Goal: Task Accomplishment & Management: Manage account settings

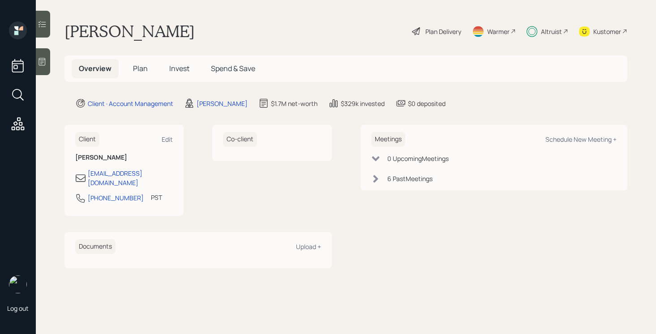
click at [141, 70] on span "Plan" at bounding box center [140, 69] width 15 height 10
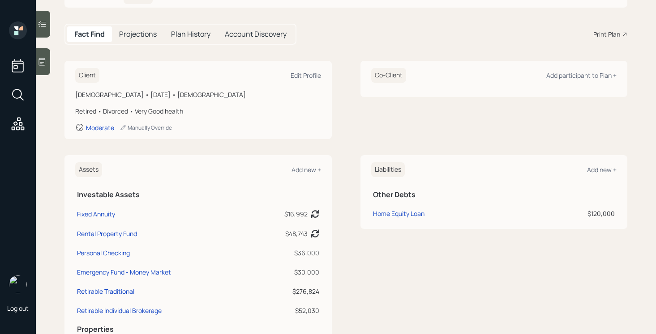
scroll to position [83, 0]
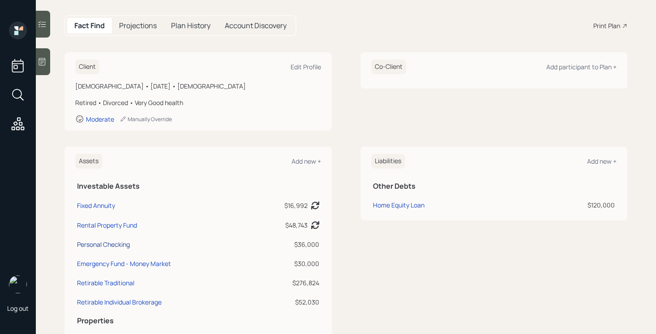
click at [114, 246] on div "Personal Checking" at bounding box center [103, 244] width 53 height 9
select select "cash"
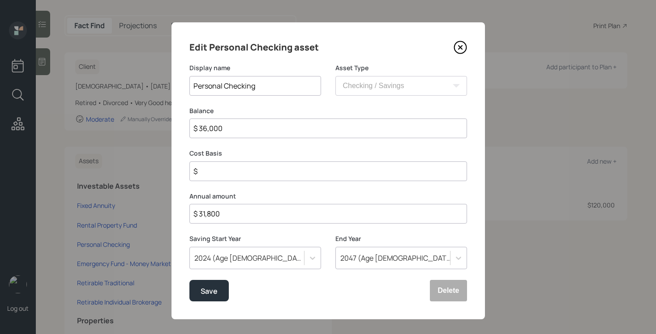
click at [358, 130] on input "$ 36,000" at bounding box center [328, 129] width 278 height 20
type input "$ 2"
type input "$ 26"
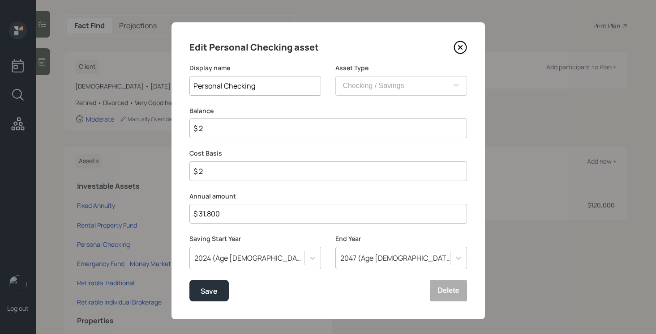
type input "$ 26"
type input "$ 260"
type input "$ 2,600"
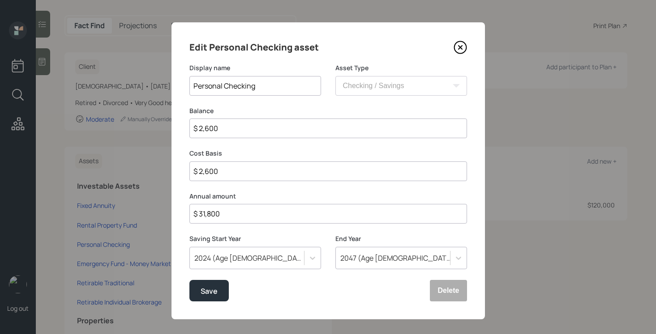
type input "$ 26,000"
click at [223, 291] on button "Save" at bounding box center [208, 290] width 39 height 21
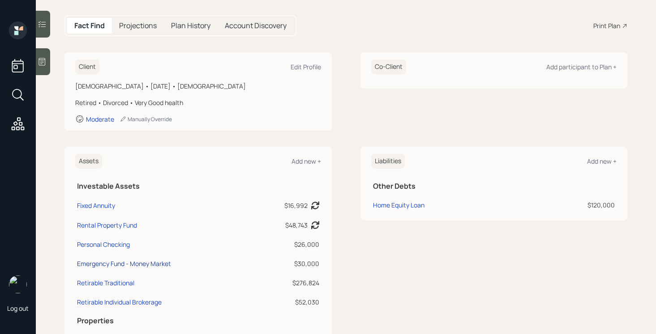
click at [167, 263] on div "Emergency Fund - Money Market" at bounding box center [124, 263] width 94 height 9
select select "emergency_fund"
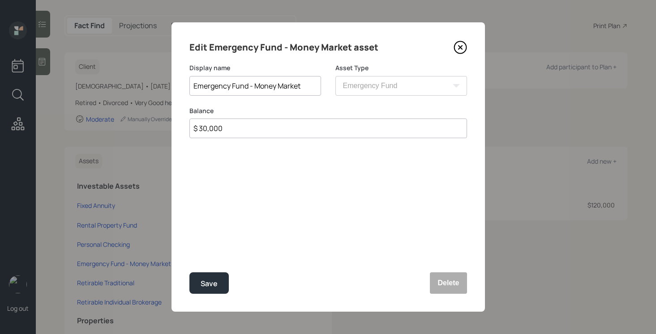
click at [270, 126] on input "$ 30,000" at bounding box center [328, 129] width 278 height 20
type input "$ 25,000"
click at [217, 287] on div "Save" at bounding box center [209, 284] width 17 height 12
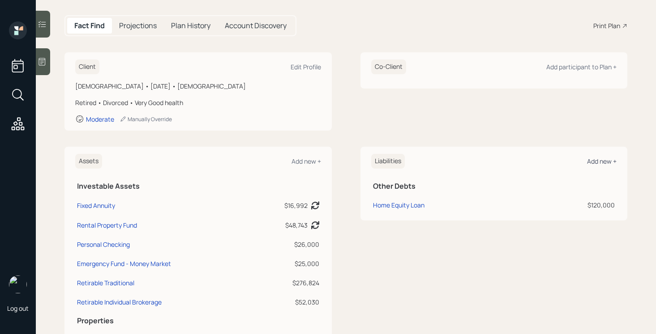
click at [604, 160] on div "Add new +" at bounding box center [602, 161] width 30 height 9
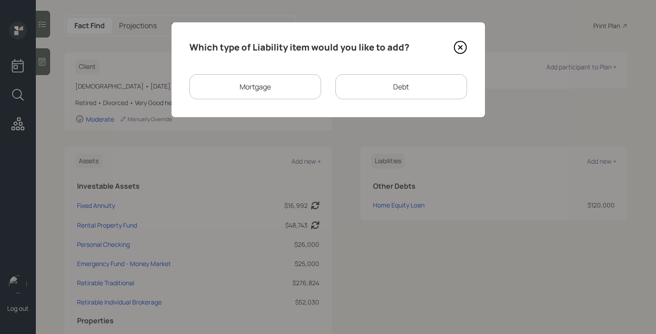
click at [364, 84] on div "Debt" at bounding box center [401, 86] width 132 height 25
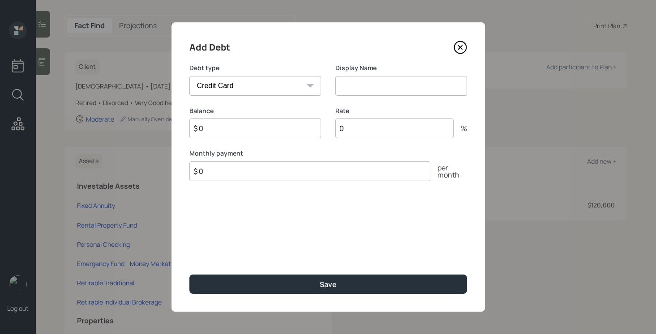
click at [264, 83] on select "Car Credit Card Medical Student Other" at bounding box center [255, 86] width 132 height 20
select select "car"
click at [189, 76] on select "Car Credit Card Medical Student Other" at bounding box center [255, 86] width 132 height 20
click at [363, 82] on input at bounding box center [401, 86] width 132 height 20
type input "Car Loan"
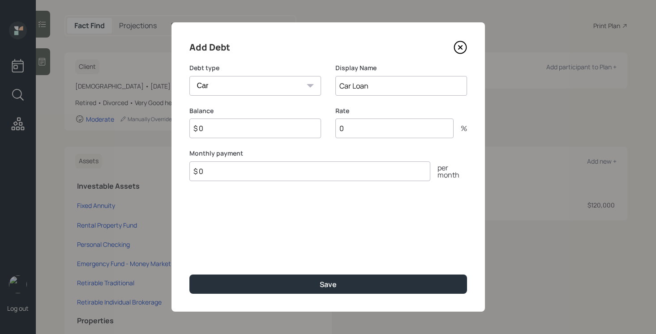
click at [306, 175] on input "$ 0" at bounding box center [309, 172] width 241 height 20
type input "$ 320"
click at [281, 130] on input "$ 0" at bounding box center [255, 129] width 132 height 20
type input "$ 17,000"
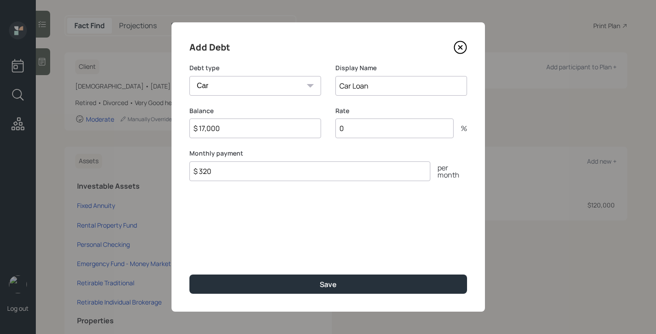
click at [370, 132] on input "0" at bounding box center [394, 129] width 118 height 20
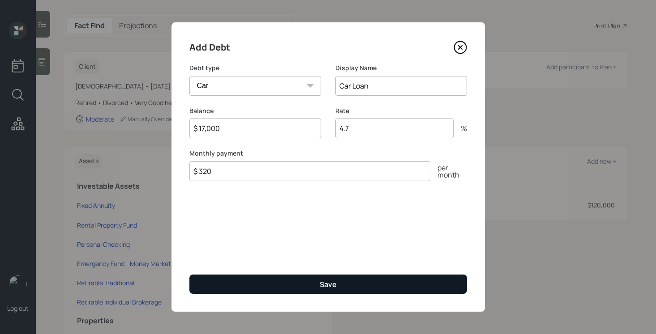
type input "4.7"
click at [326, 285] on div "Save" at bounding box center [328, 285] width 17 height 10
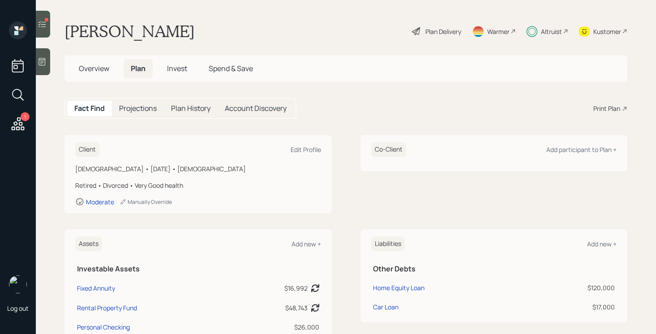
click at [442, 33] on div "Plan Delivery" at bounding box center [443, 31] width 36 height 9
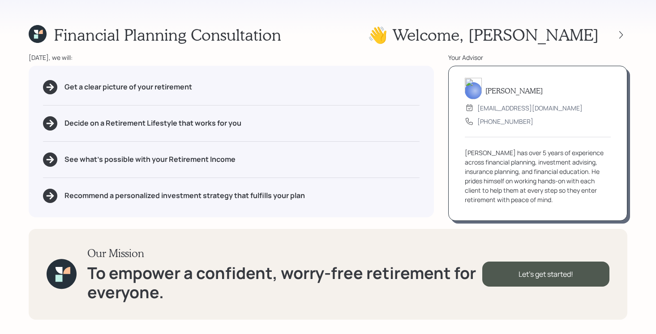
click at [621, 43] on div "👋 Welcome , [PERSON_NAME]" at bounding box center [498, 34] width 260 height 19
click at [621, 40] on div at bounding box center [621, 35] width 13 height 13
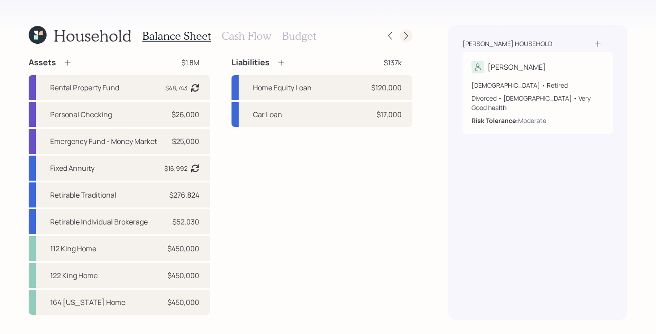
click at [407, 37] on icon at bounding box center [406, 36] width 4 height 8
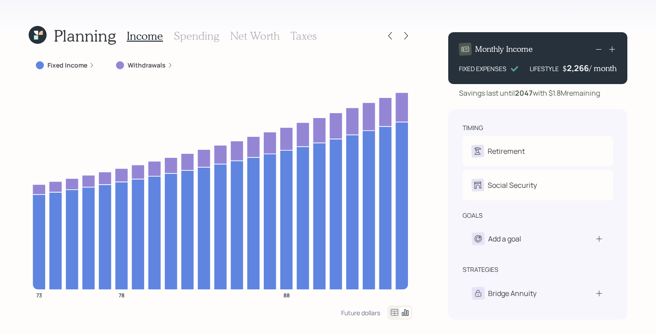
click at [33, 30] on icon at bounding box center [37, 35] width 21 height 21
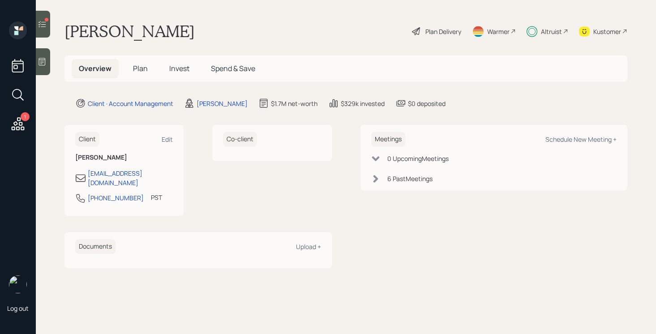
click at [46, 30] on div at bounding box center [43, 24] width 14 height 27
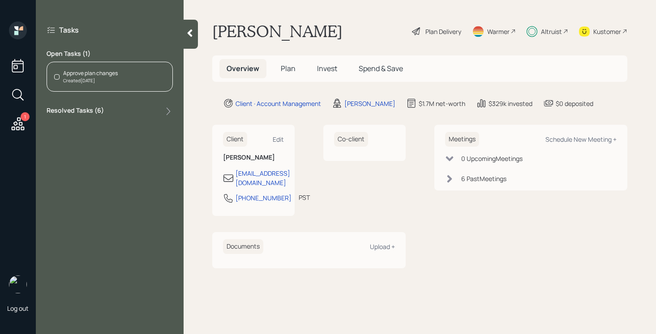
click at [126, 77] on div "Approve plan changes Created Today" at bounding box center [110, 77] width 126 height 30
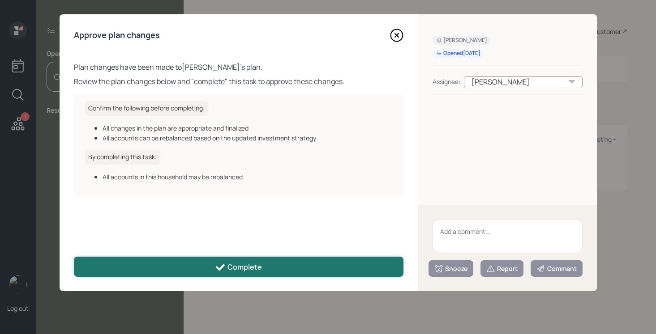
click at [192, 272] on button "Complete" at bounding box center [239, 267] width 330 height 20
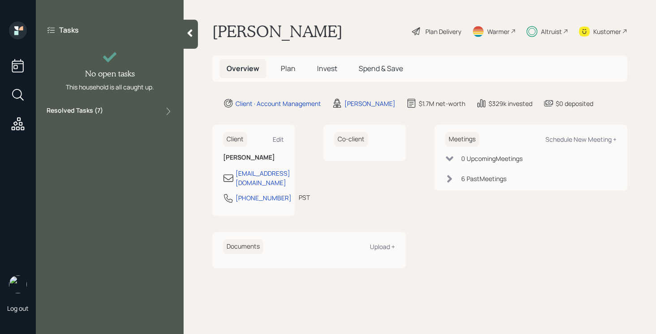
click at [184, 34] on div at bounding box center [191, 34] width 14 height 29
